Goal: Task Accomplishment & Management: Complete application form

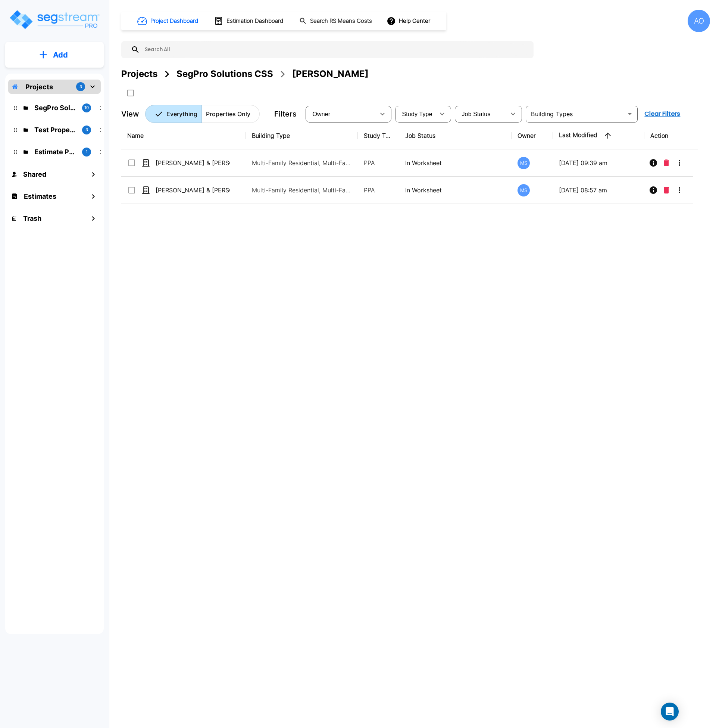
click at [267, 297] on div "Name Building Type Study Type Job Status Owner Last Modified Action Christa & A…" at bounding box center [409, 347] width 577 height 451
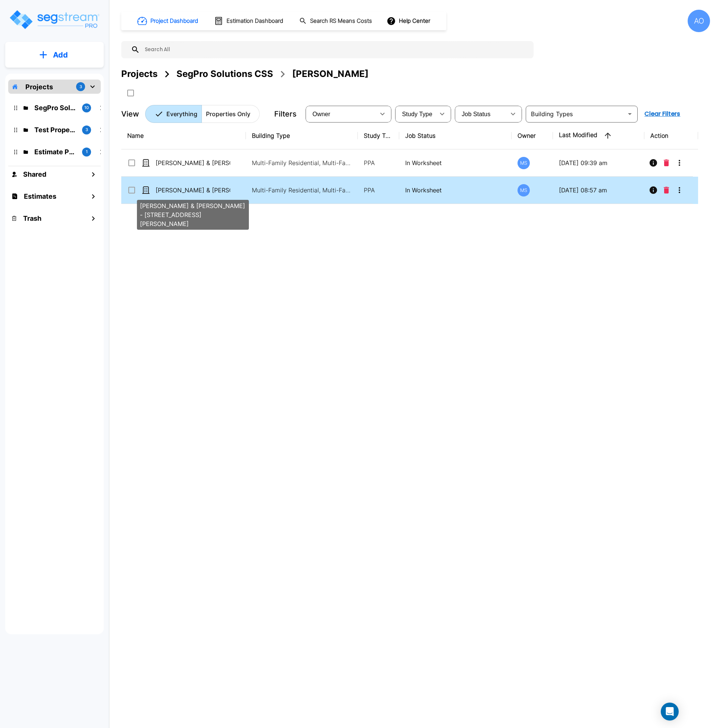
click at [198, 190] on p "Christa & Anthony Miano - 5138-40 Eichelberger St." at bounding box center [193, 190] width 75 height 9
checkbox input "true"
click at [198, 190] on p "Christa & Anthony Miano - 5138-40 Eichelberger St." at bounding box center [193, 190] width 75 height 9
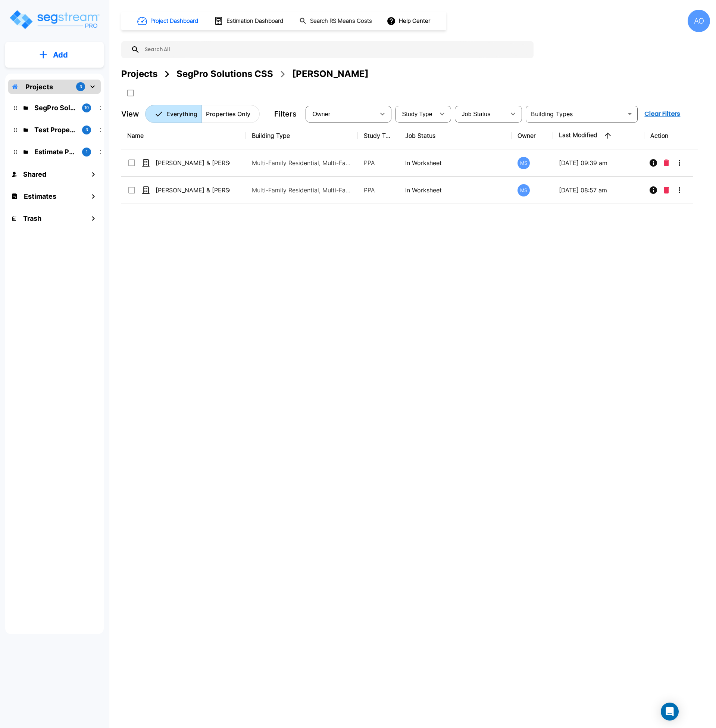
click at [290, 321] on div "Name Building Type Study Type Job Status Owner Last Modified Action [PERSON_NAM…" at bounding box center [409, 347] width 577 height 451
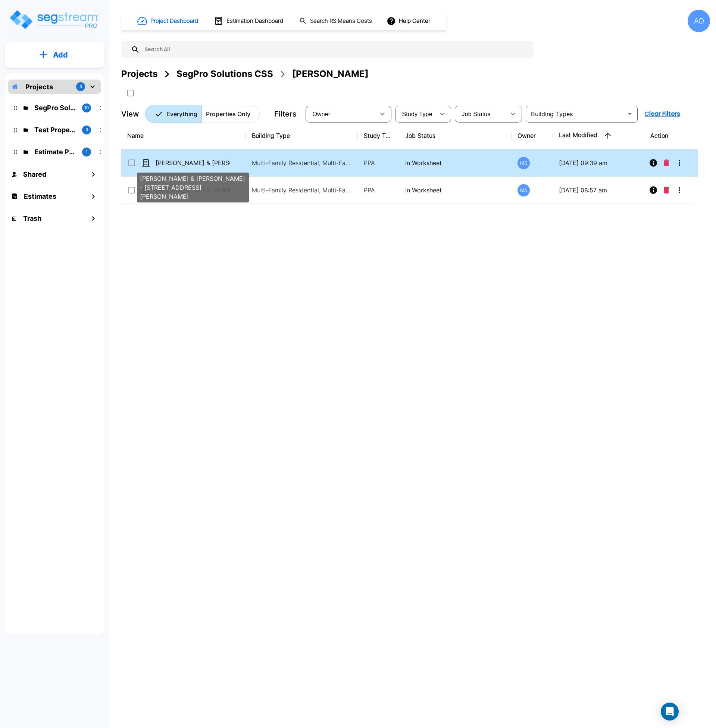
click at [209, 164] on p "[PERSON_NAME] & [PERSON_NAME] - [STREET_ADDRESS][PERSON_NAME]" at bounding box center [193, 162] width 75 height 9
checkbox input "true"
click at [209, 164] on p "[PERSON_NAME] & [PERSON_NAME] - [STREET_ADDRESS][PERSON_NAME]" at bounding box center [193, 162] width 75 height 9
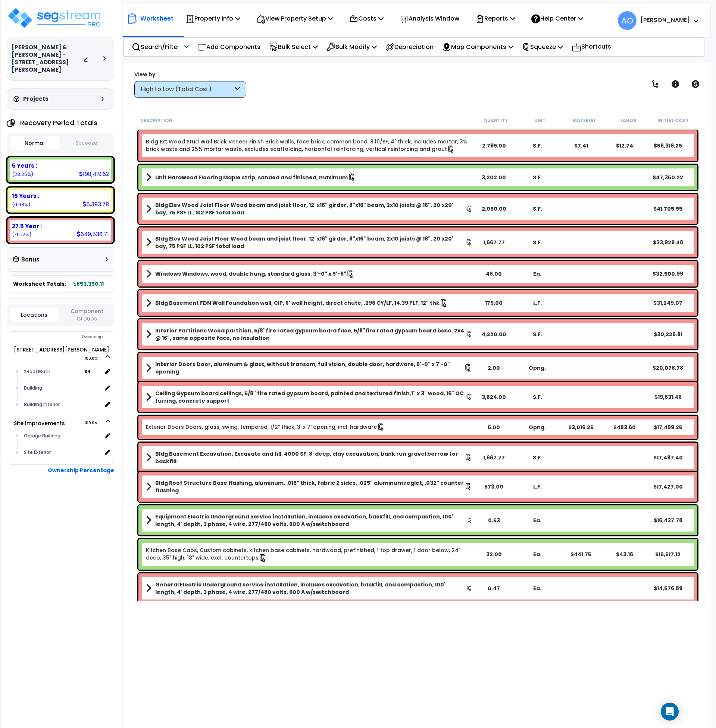
click at [83, 138] on button "Squeeze" at bounding box center [87, 143] width 50 height 13
click at [240, 13] on div "View Property Setup" at bounding box center [213, 19] width 55 height 18
click at [444, 21] on p "Analysis Window" at bounding box center [430, 18] width 60 height 10
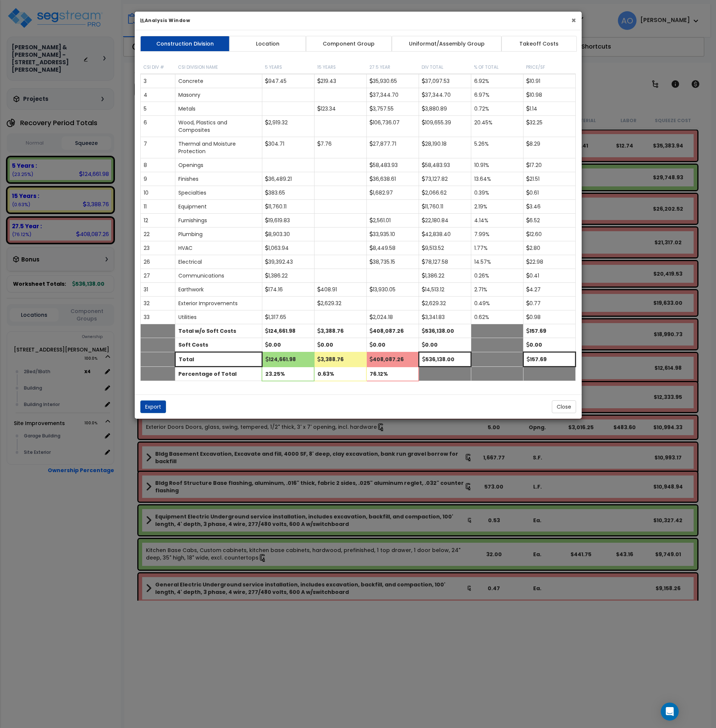
click at [572, 19] on button "×" at bounding box center [574, 20] width 5 height 8
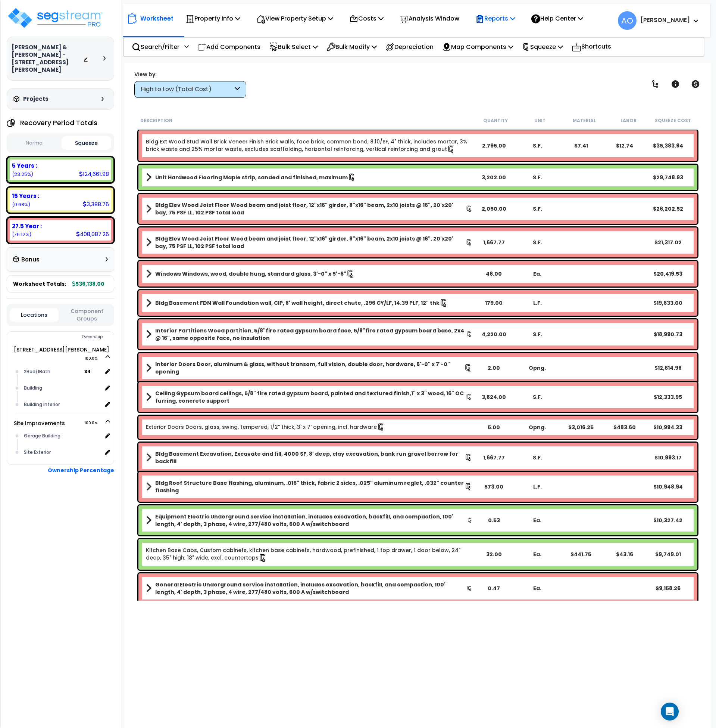
click at [505, 20] on p "Reports" at bounding box center [496, 18] width 40 height 10
click at [517, 50] on link "Manage Report Images" at bounding box center [509, 51] width 74 height 15
click at [437, 22] on p "Analysis Window" at bounding box center [430, 18] width 60 height 10
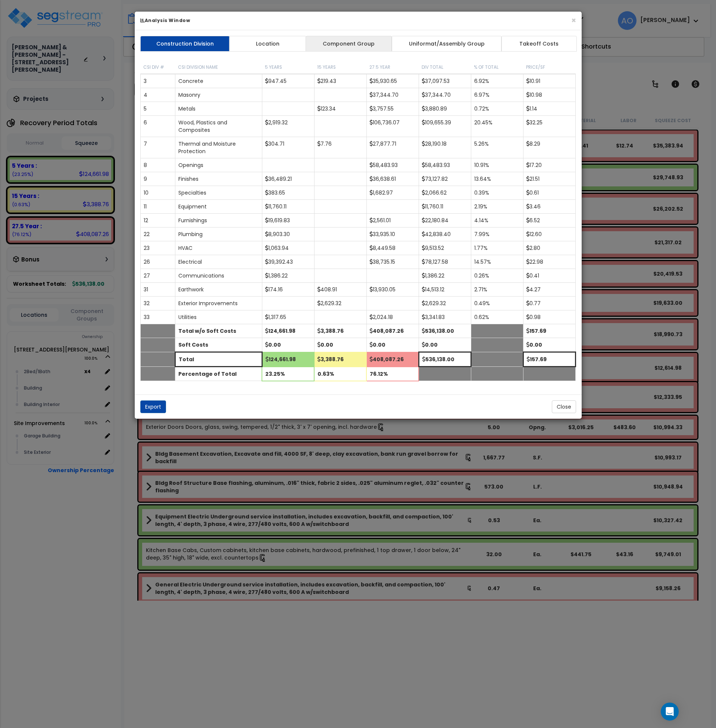
click at [365, 44] on link "Component Group" at bounding box center [349, 44] width 87 height 16
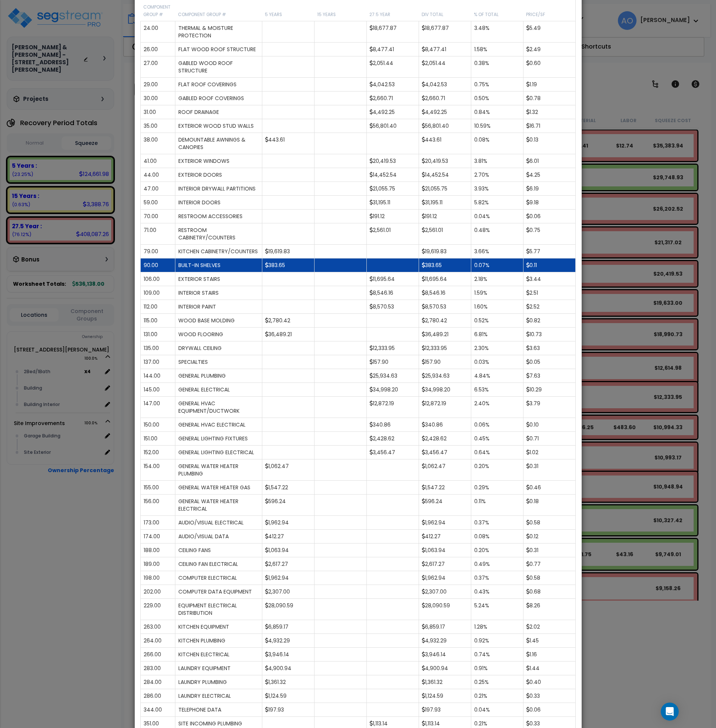
scroll to position [140, 0]
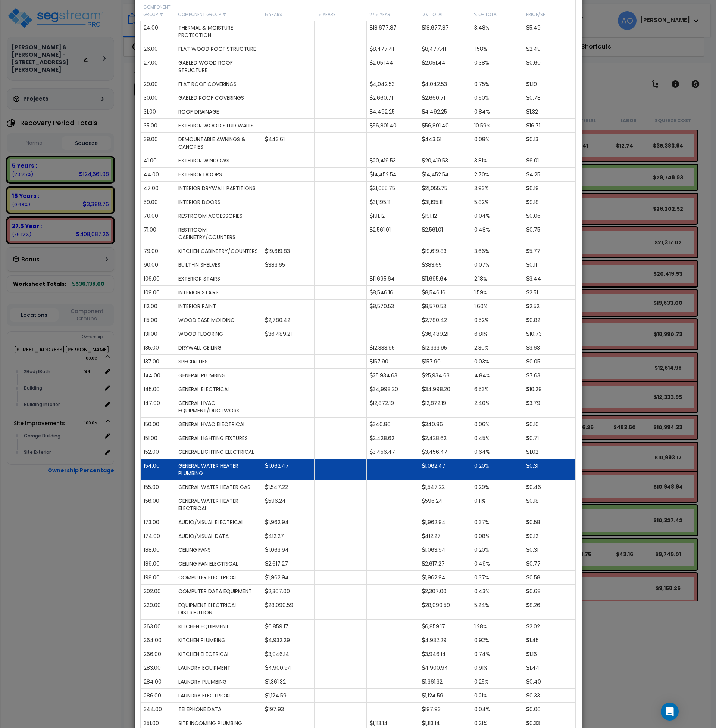
click at [284, 480] on td "1,062.47" at bounding box center [288, 469] width 52 height 21
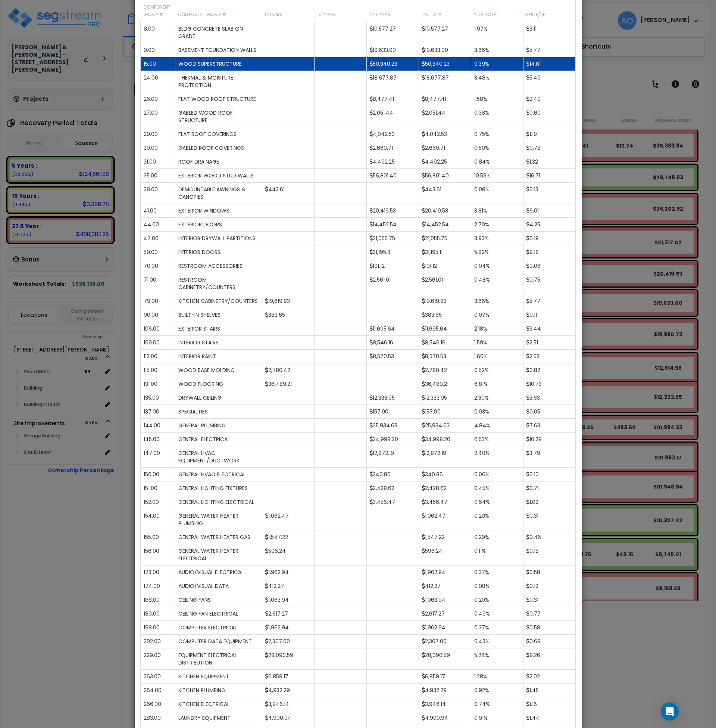
scroll to position [0, 0]
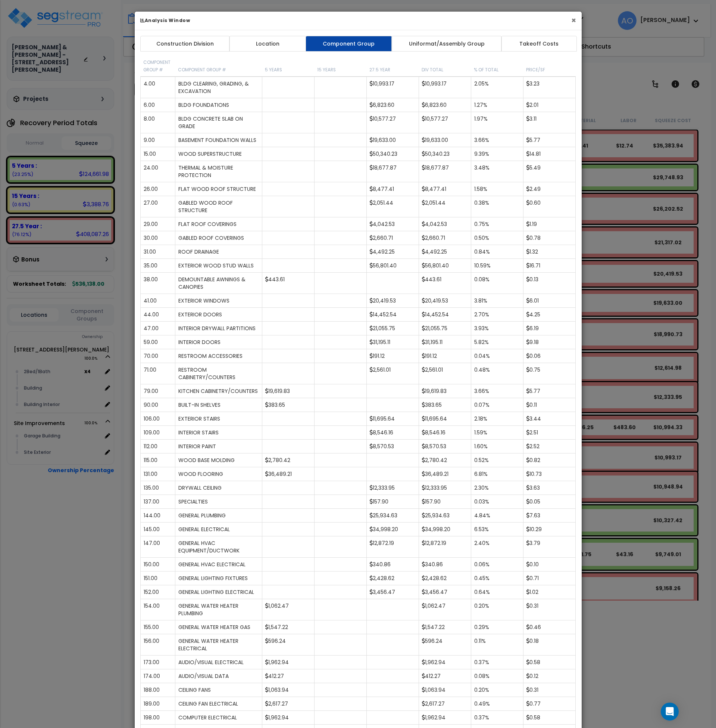
click at [574, 18] on button "×" at bounding box center [574, 20] width 5 height 8
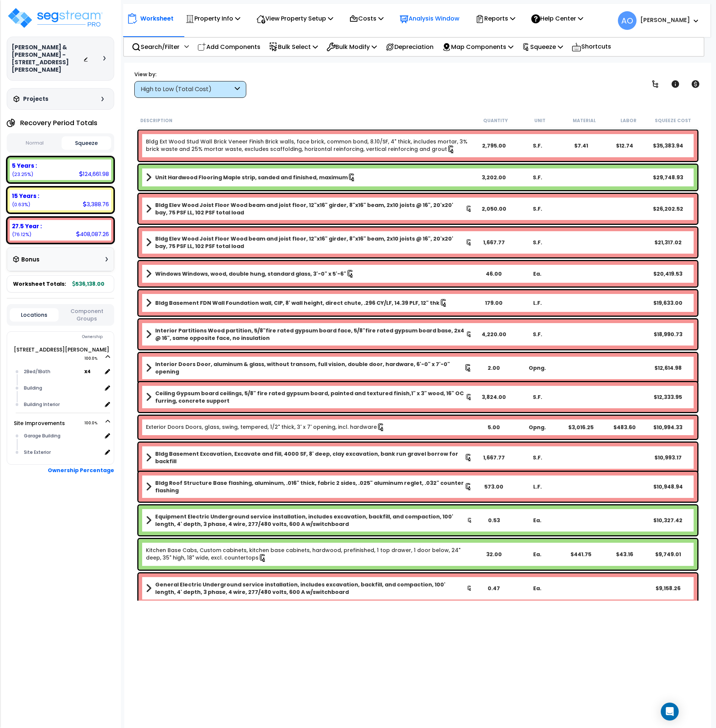
click at [448, 18] on p "Analysis Window" at bounding box center [430, 18] width 60 height 10
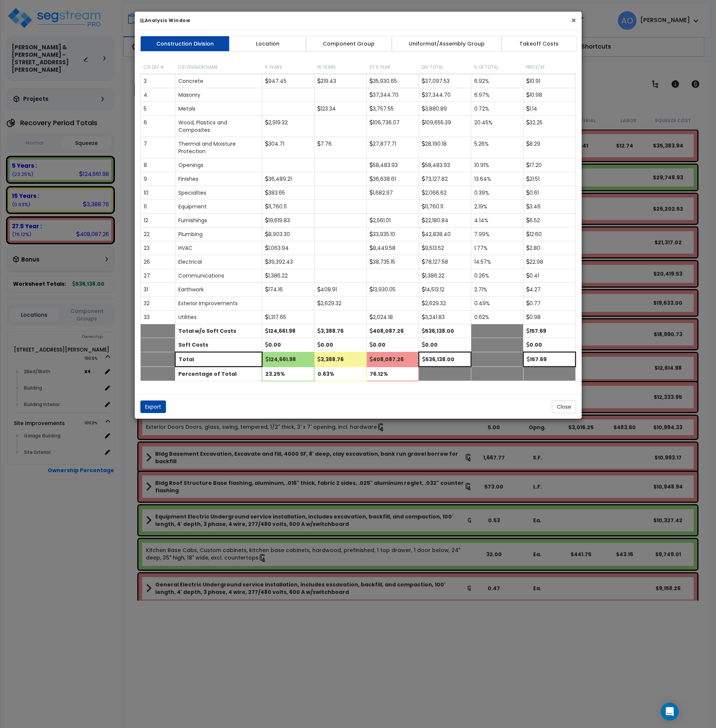
click at [573, 20] on button "×" at bounding box center [574, 20] width 5 height 8
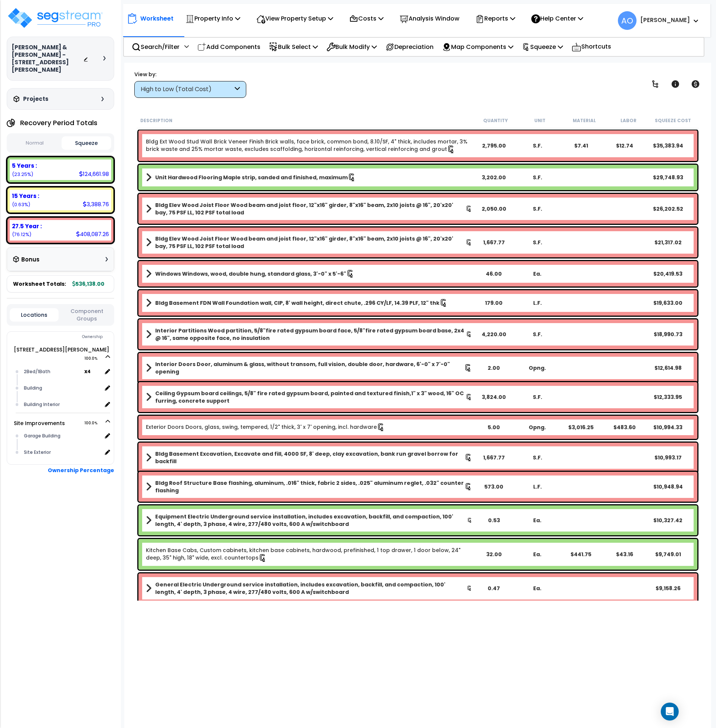
click at [326, 99] on div "Worksheet Property Info Property Setup Add Property Unit Template property Clon…" at bounding box center [418, 427] width 588 height 728
click at [516, 17] on p "Reports" at bounding box center [496, 18] width 40 height 10
click at [510, 55] on link "Manage Report Images" at bounding box center [509, 51] width 74 height 15
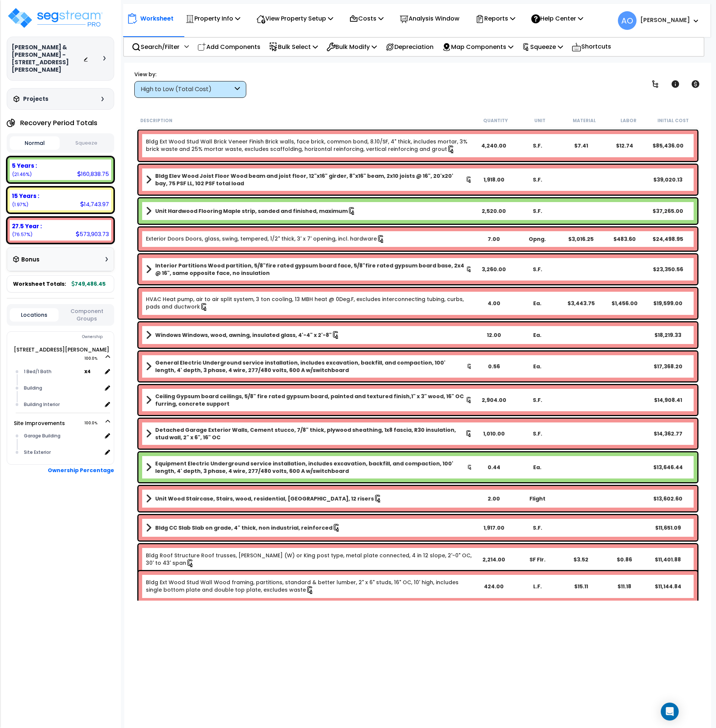
click at [98, 137] on button "Squeeze" at bounding box center [87, 143] width 50 height 13
click at [441, 21] on p "Analysis Window" at bounding box center [430, 18] width 60 height 10
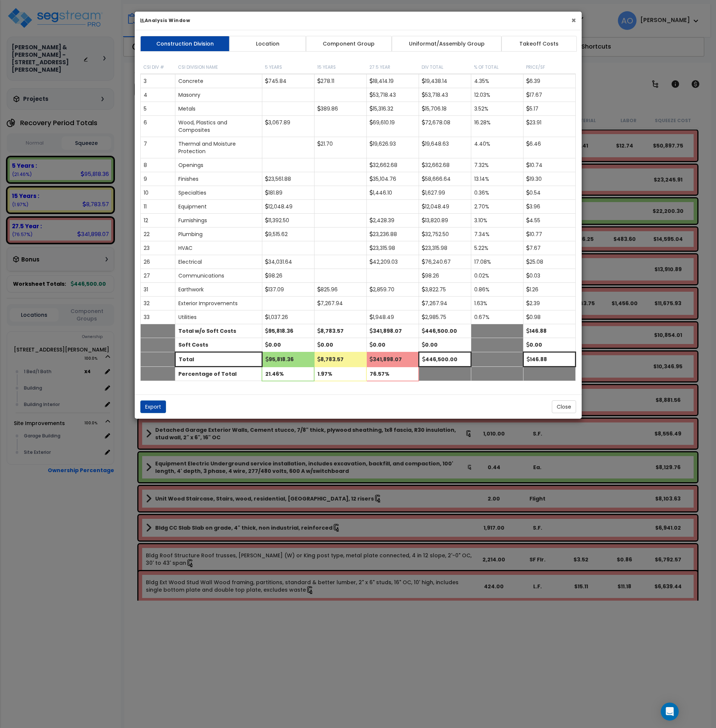
click at [575, 20] on button "×" at bounding box center [574, 20] width 5 height 8
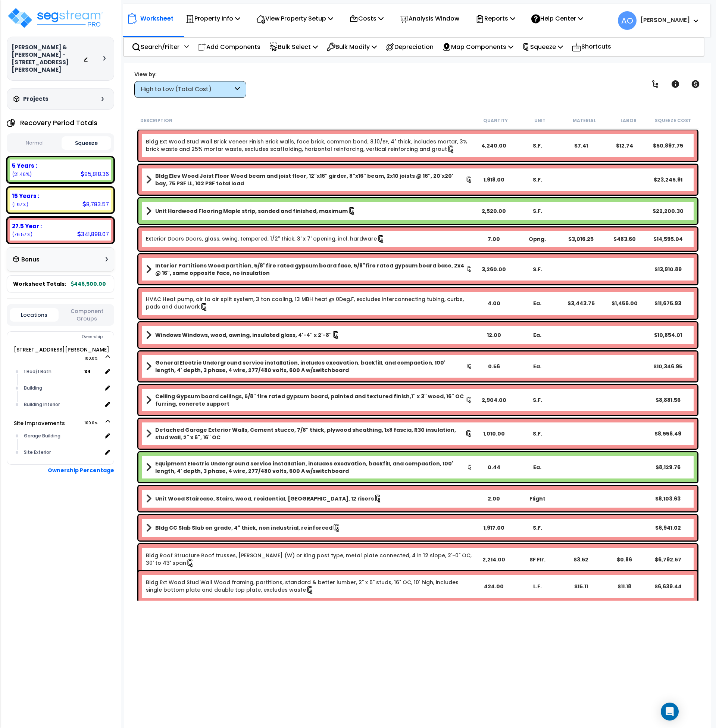
click at [342, 99] on div "Worksheet Property Info Property Setup Add Property Unit Template property Clon…" at bounding box center [418, 427] width 588 height 728
click at [22, 162] on b "5 Years :" at bounding box center [24, 166] width 25 height 8
click at [98, 137] on button "Squeeze" at bounding box center [87, 142] width 50 height 13
click at [445, 17] on p "Analysis Window" at bounding box center [430, 18] width 60 height 10
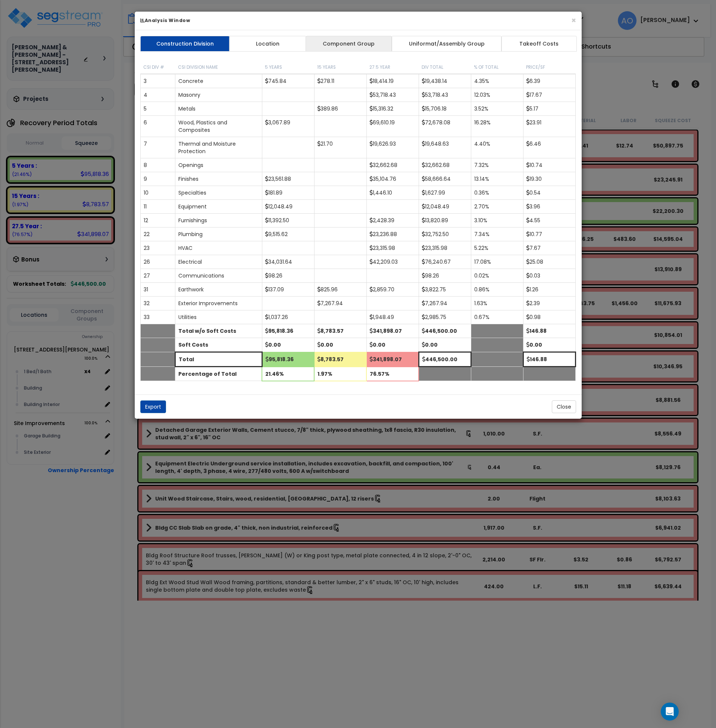
click at [348, 44] on link "Component Group" at bounding box center [349, 44] width 87 height 16
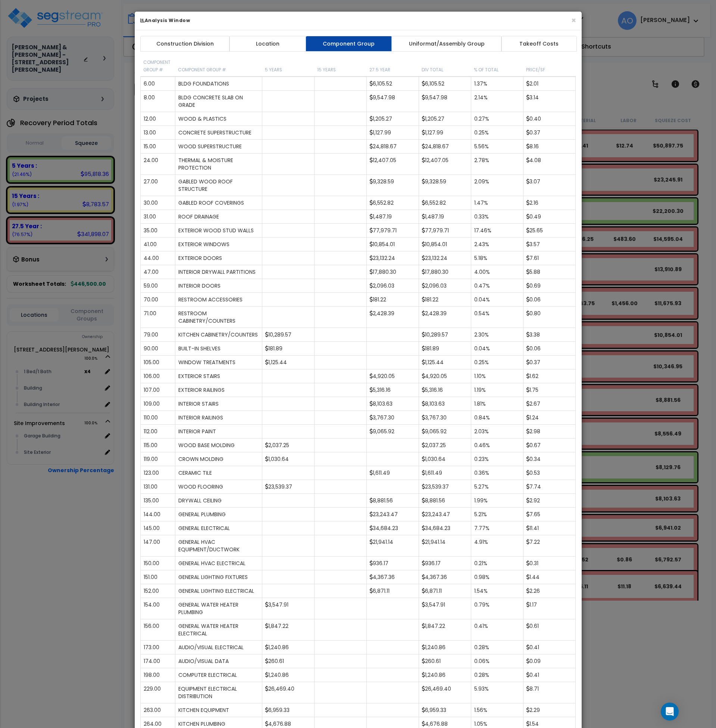
click at [571, 21] on h6 "Analysis Window" at bounding box center [358, 20] width 436 height 6
click at [572, 19] on button "×" at bounding box center [574, 20] width 5 height 8
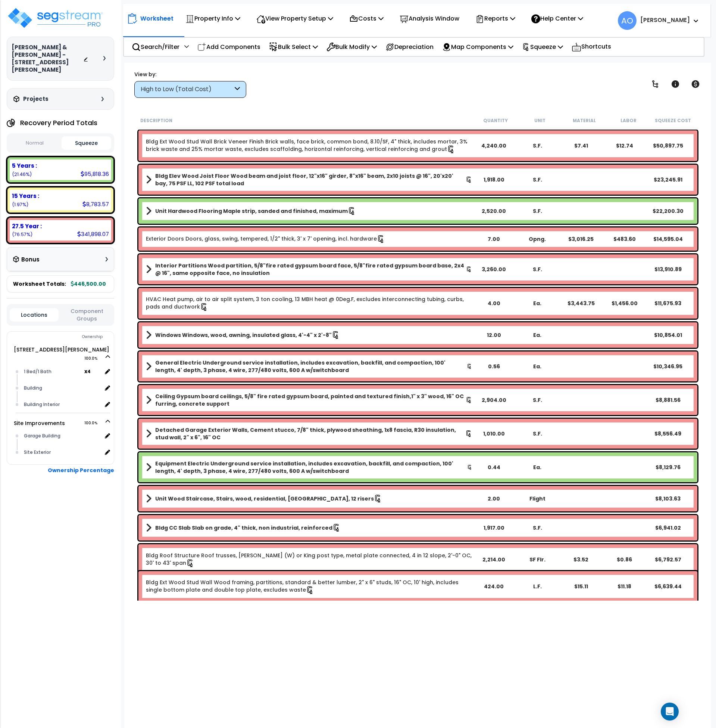
click at [357, 94] on div "View by: High to Low (Total Cost) High to Low (Total Cost)" at bounding box center [418, 84] width 573 height 28
click at [240, 19] on p "View Property Setup" at bounding box center [213, 18] width 55 height 10
click at [289, 49] on link "View Questionnaire" at bounding box center [290, 51] width 74 height 15
click at [429, 22] on p "Analysis Window" at bounding box center [430, 18] width 60 height 10
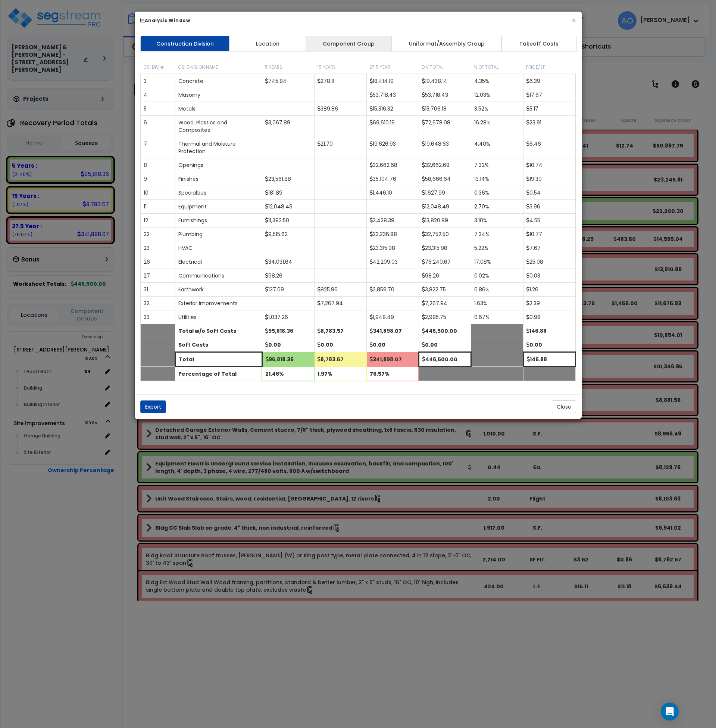
click at [353, 44] on link "Component Group" at bounding box center [349, 44] width 87 height 16
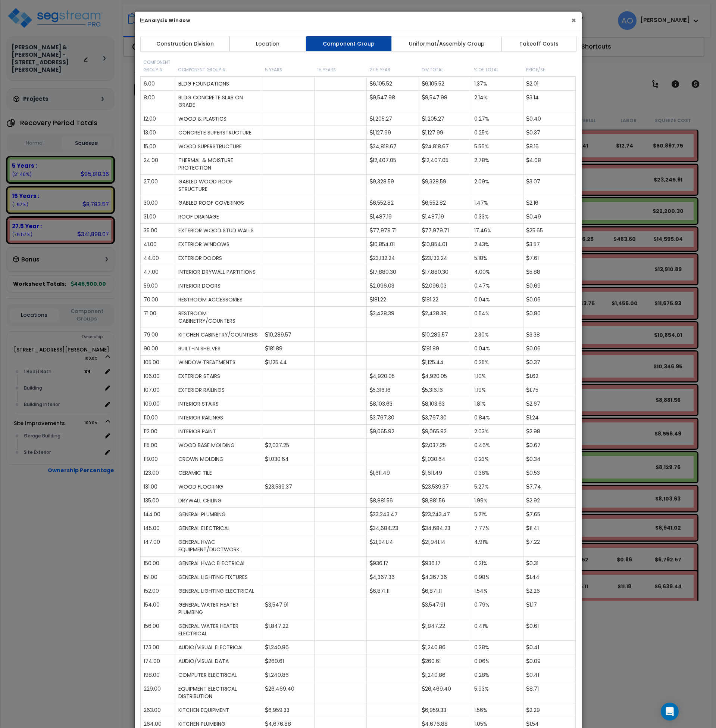
click at [576, 19] on button "×" at bounding box center [574, 20] width 5 height 8
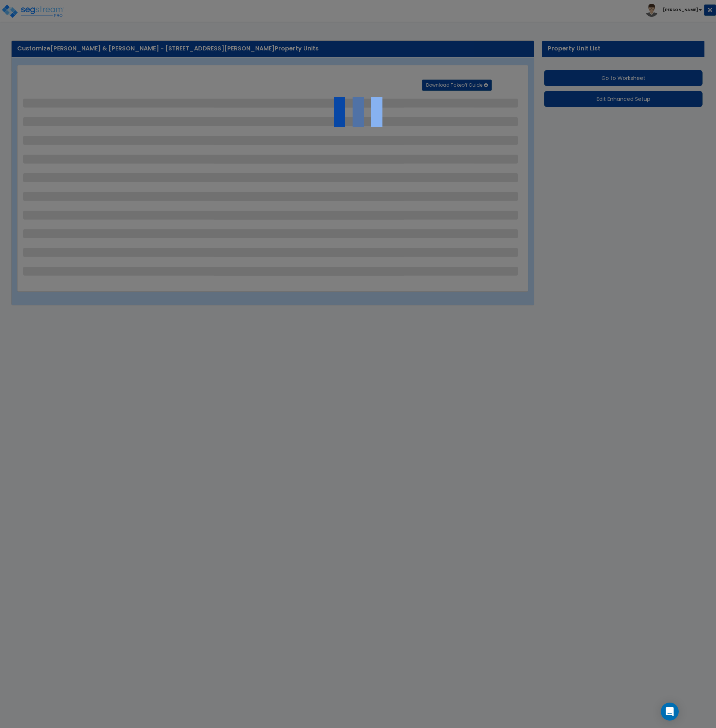
select select "2"
select select "1"
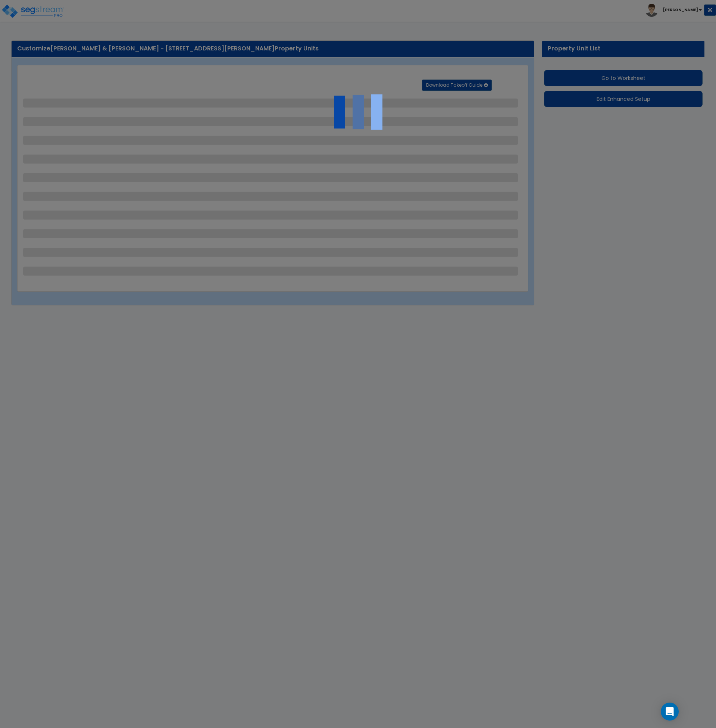
select select "6"
select select "1"
select select "2"
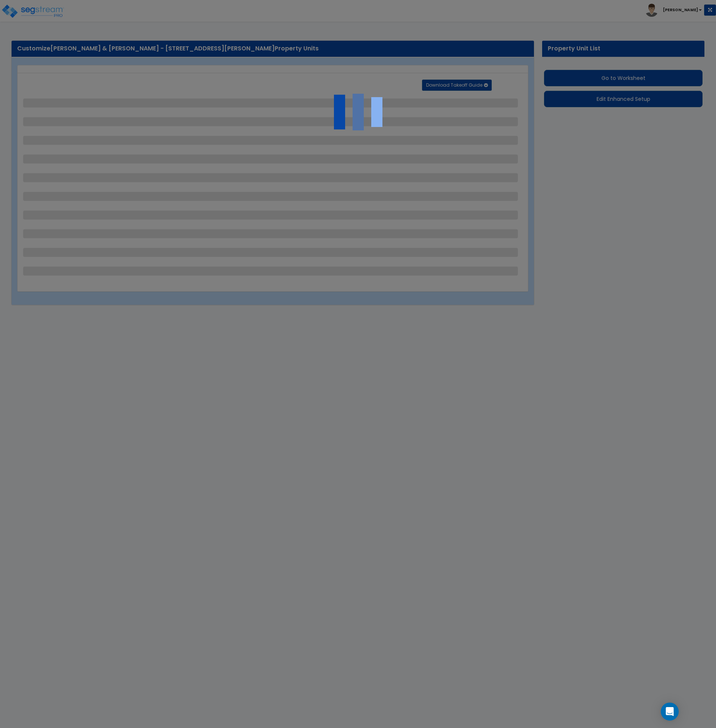
select select "1"
select select "2"
select select "1"
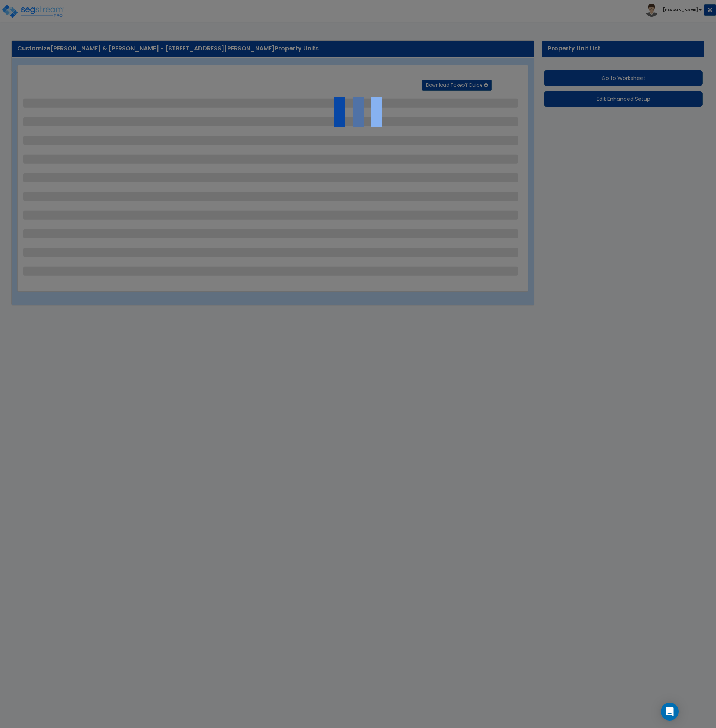
select select "1"
select select "2"
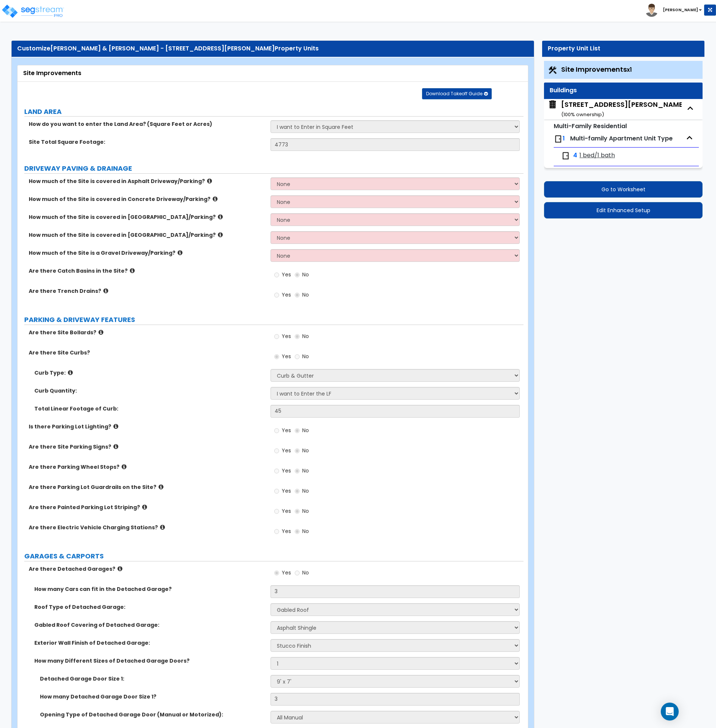
click at [588, 140] on span "Multi-family Apartment Unit Type" at bounding box center [621, 138] width 103 height 9
click at [592, 156] on span "1 bed/1 bath" at bounding box center [597, 155] width 35 height 9
select select "1"
select select "2"
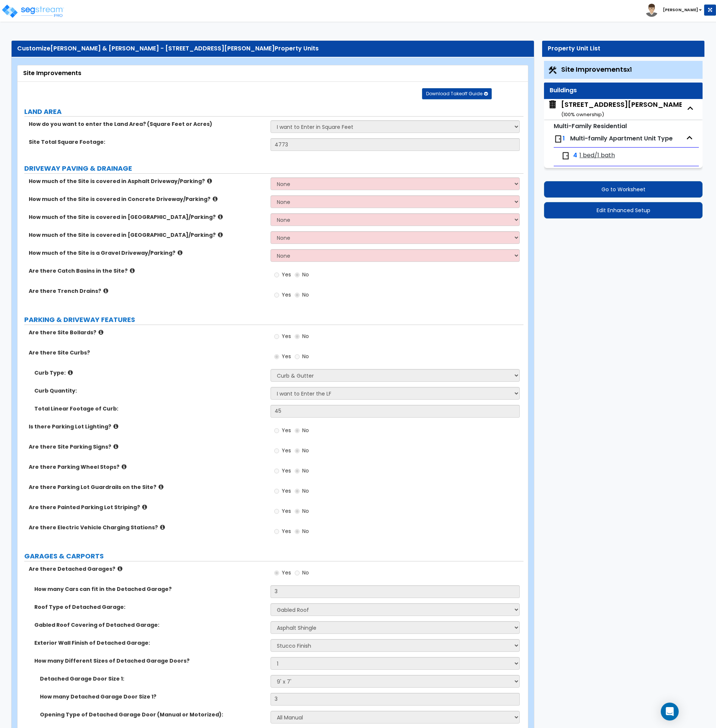
select select "2"
select select "1"
select select "3"
select select "4"
select select "2"
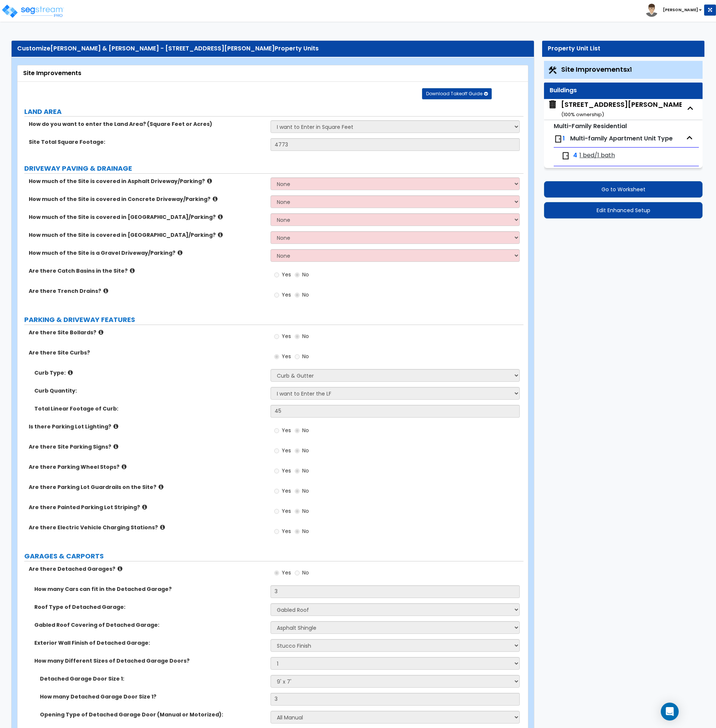
select select "2"
select select "1"
select select "5"
select select "7"
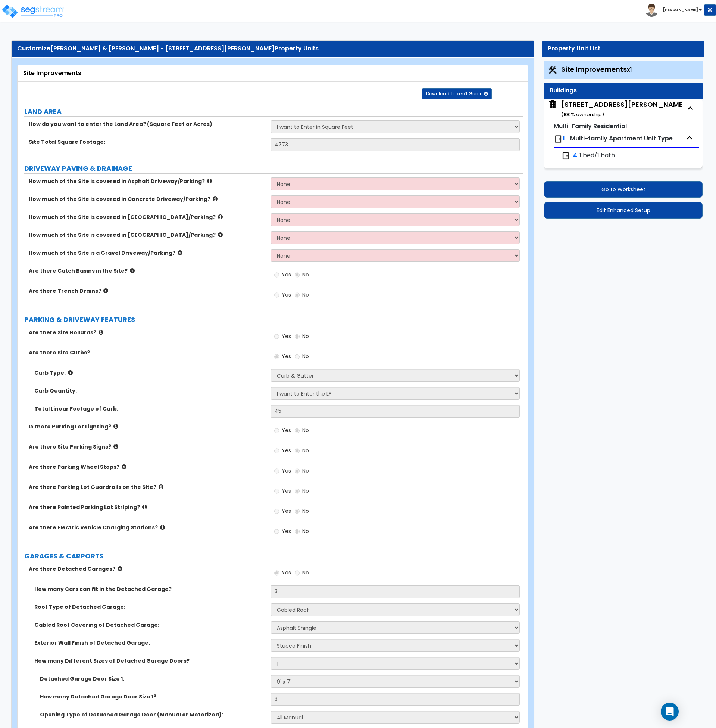
select select "6"
select select "7"
select select "2"
select select "1"
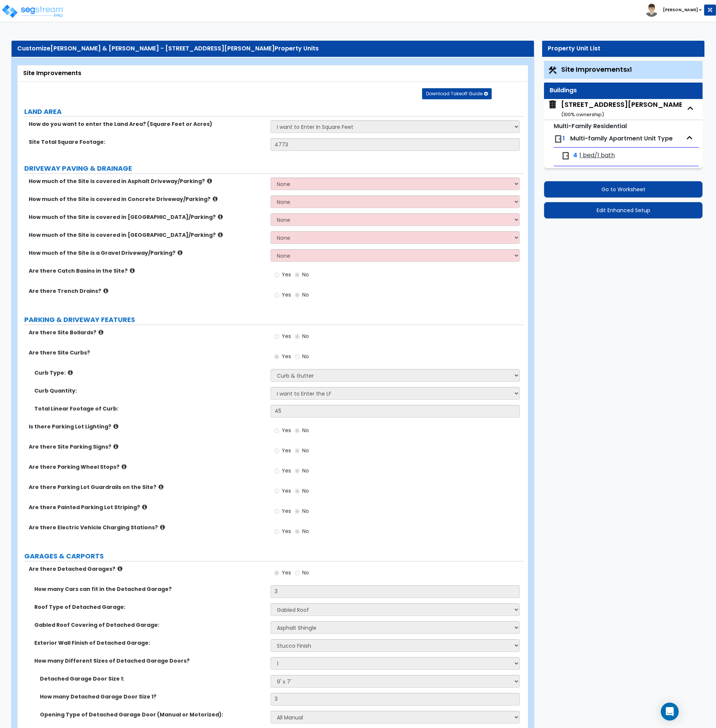
select select "1"
select select "2"
select select "1"
select select "3"
select select "2"
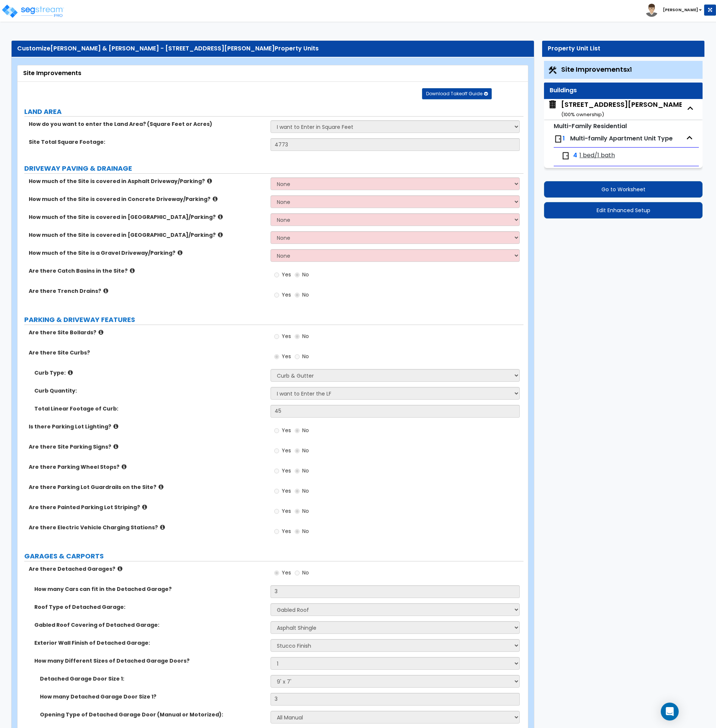
select select "2"
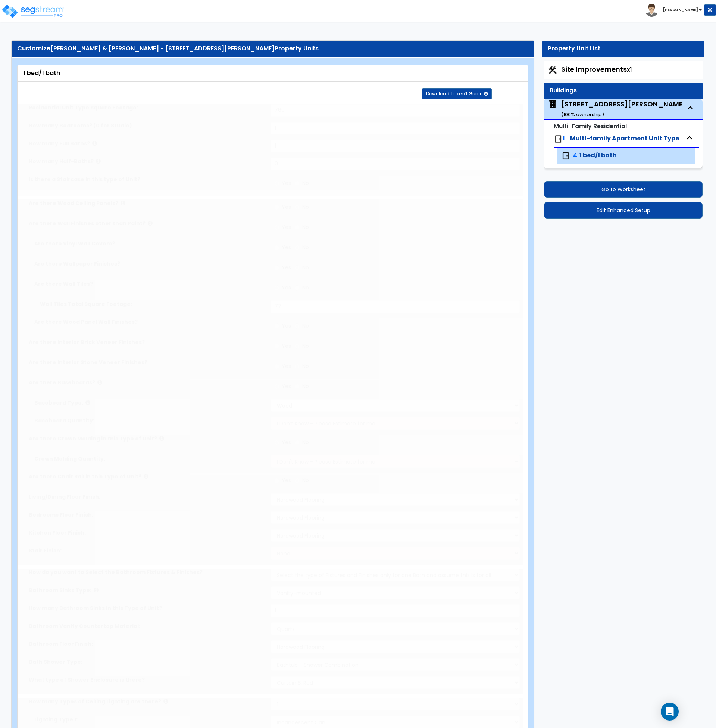
type input "2"
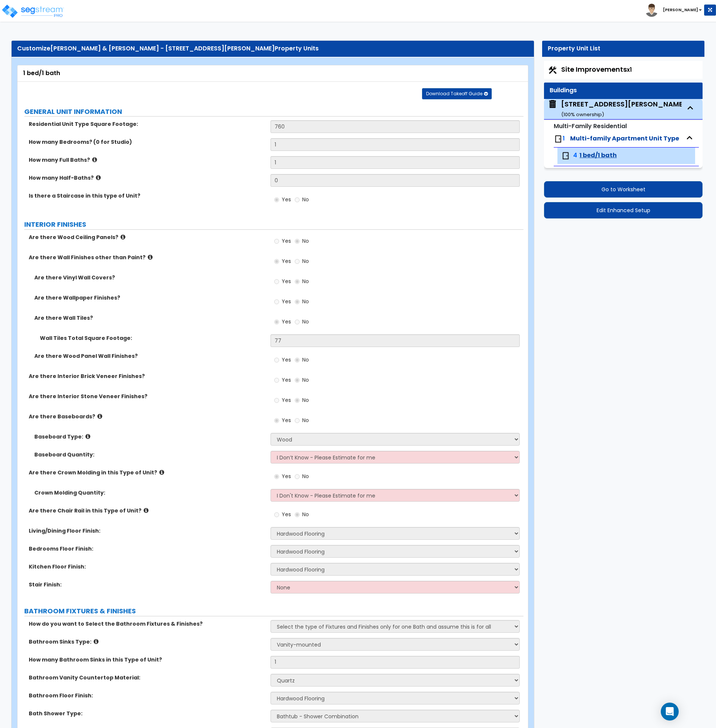
click at [212, 199] on div "Is there a Staircase in this type of Unit? Yes No" at bounding box center [271, 202] width 506 height 20
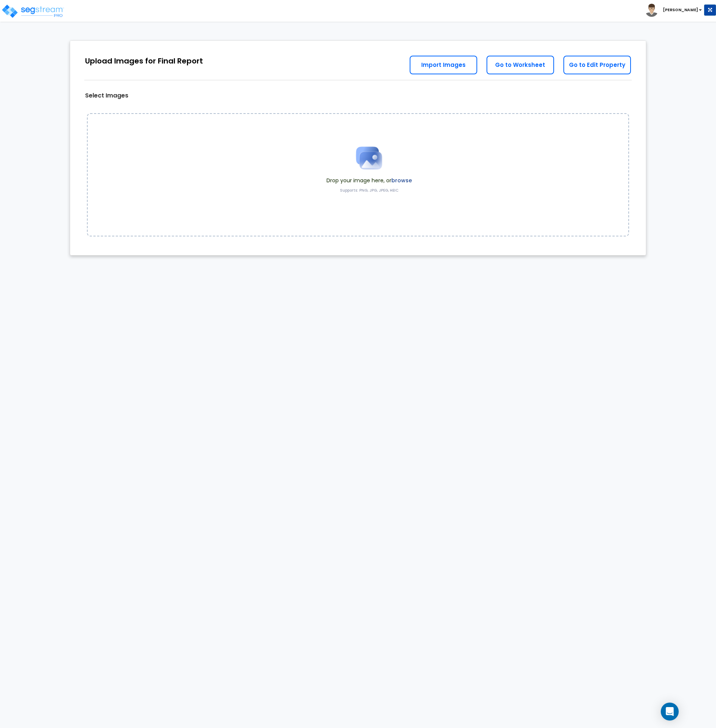
click at [361, 156] on img at bounding box center [369, 157] width 37 height 37
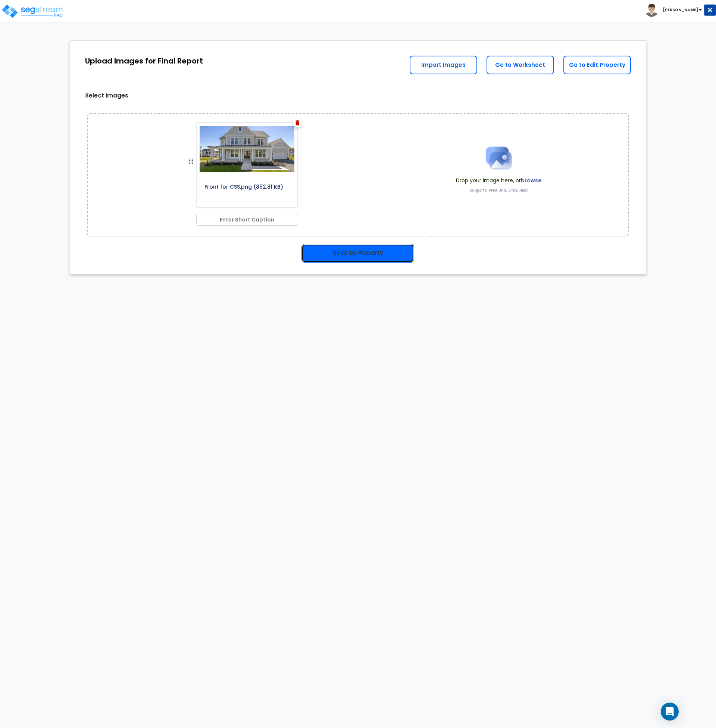
click at [369, 254] on button "Save to Property" at bounding box center [358, 253] width 113 height 19
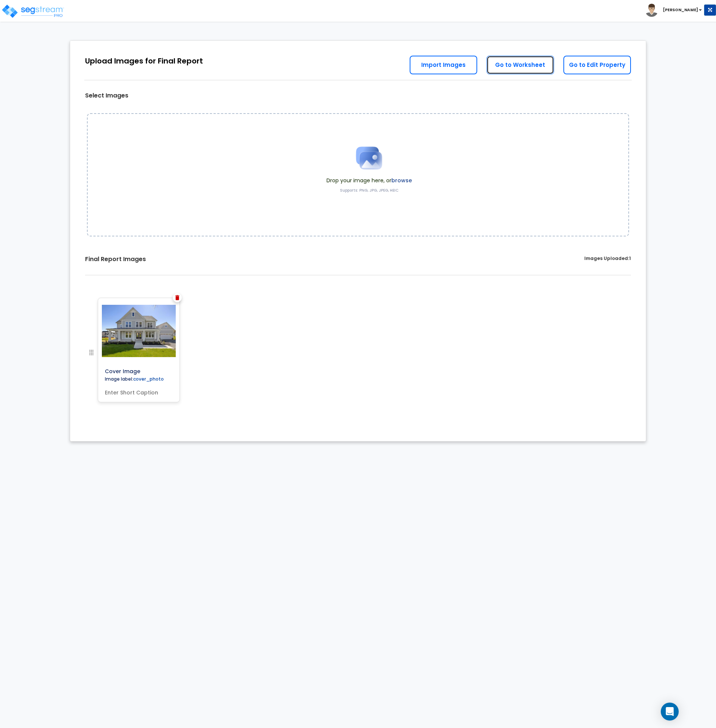
click at [512, 67] on link "Go to Worksheet" at bounding box center [521, 65] width 68 height 19
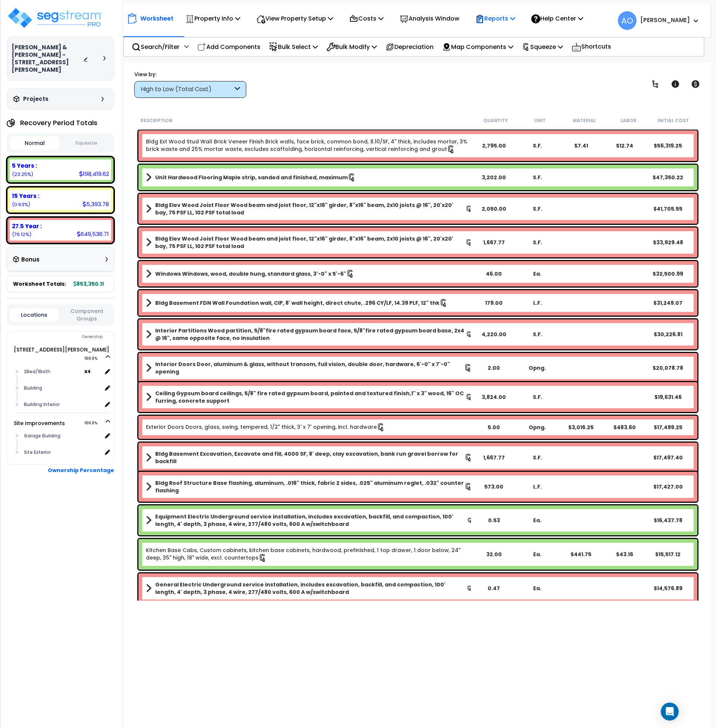
click at [494, 20] on p "Reports" at bounding box center [496, 18] width 40 height 10
click at [500, 50] on link "Manage Report Images" at bounding box center [509, 51] width 74 height 15
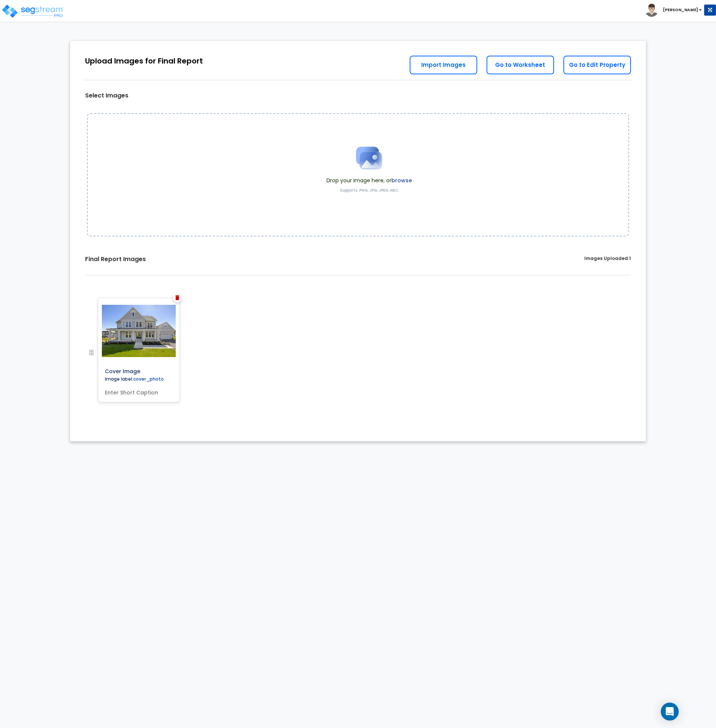
click at [177, 295] on img at bounding box center [177, 297] width 4 height 5
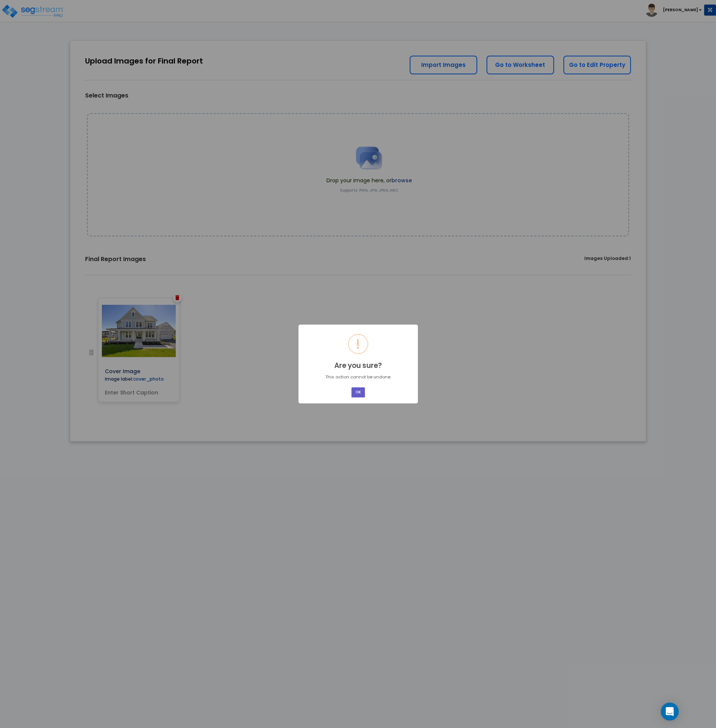
click at [359, 391] on button "OK" at bounding box center [358, 392] width 13 height 10
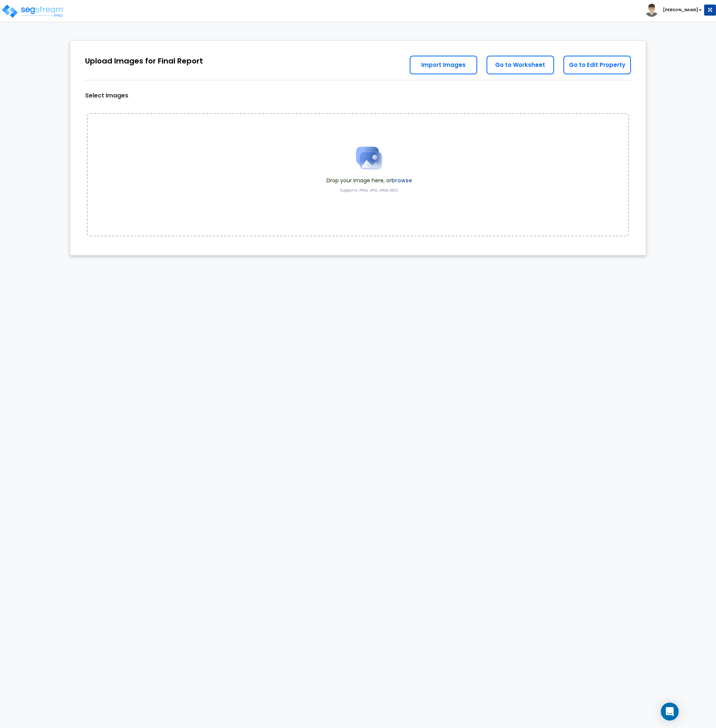
click at [330, 263] on html "Toggle navigation [PERSON_NAME]" at bounding box center [358, 131] width 716 height 263
click at [513, 65] on link "Go to Worksheet" at bounding box center [521, 65] width 68 height 19
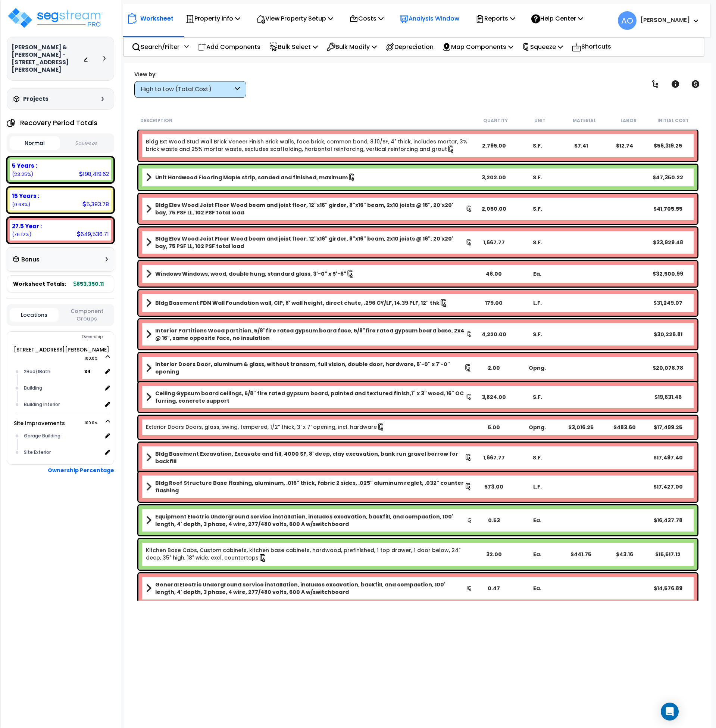
click at [430, 20] on p "Analysis Window" at bounding box center [430, 18] width 60 height 10
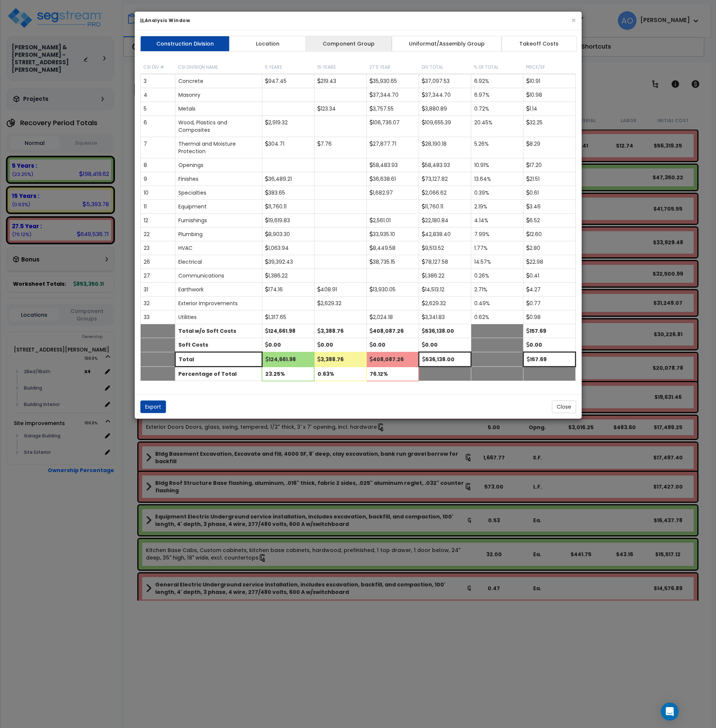
click at [363, 43] on link "Component Group" at bounding box center [349, 44] width 87 height 16
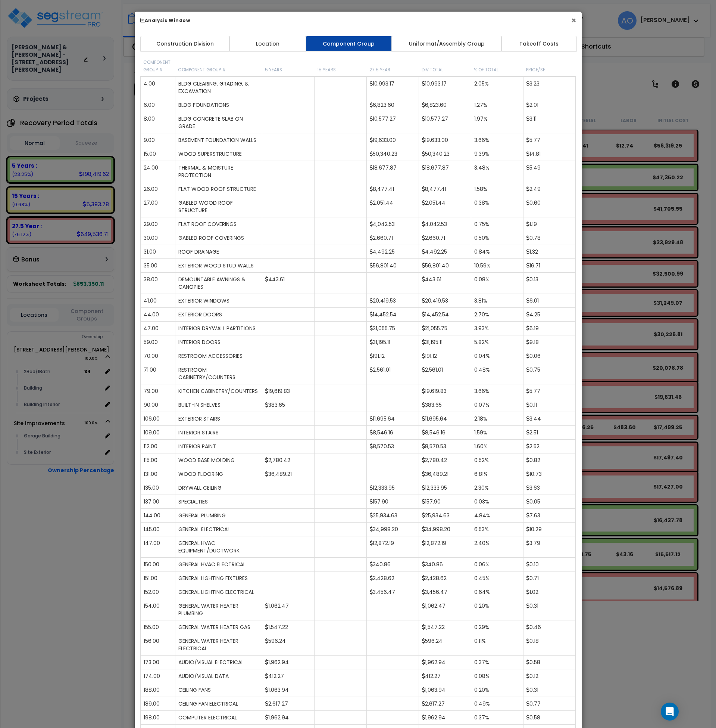
click at [572, 22] on button "×" at bounding box center [574, 20] width 5 height 8
